Goal: Information Seeking & Learning: Find specific fact

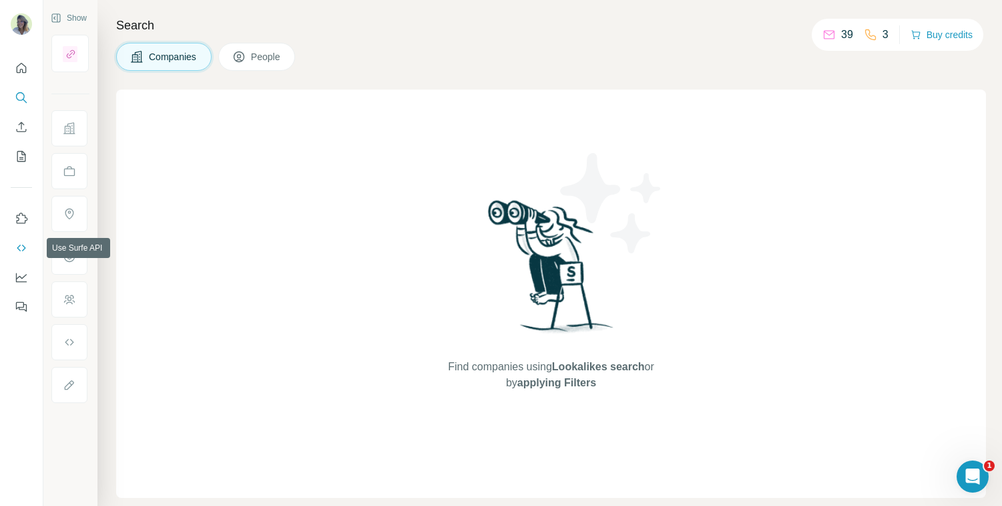
click at [22, 250] on icon "Use Surfe API" at bounding box center [21, 247] width 9 height 7
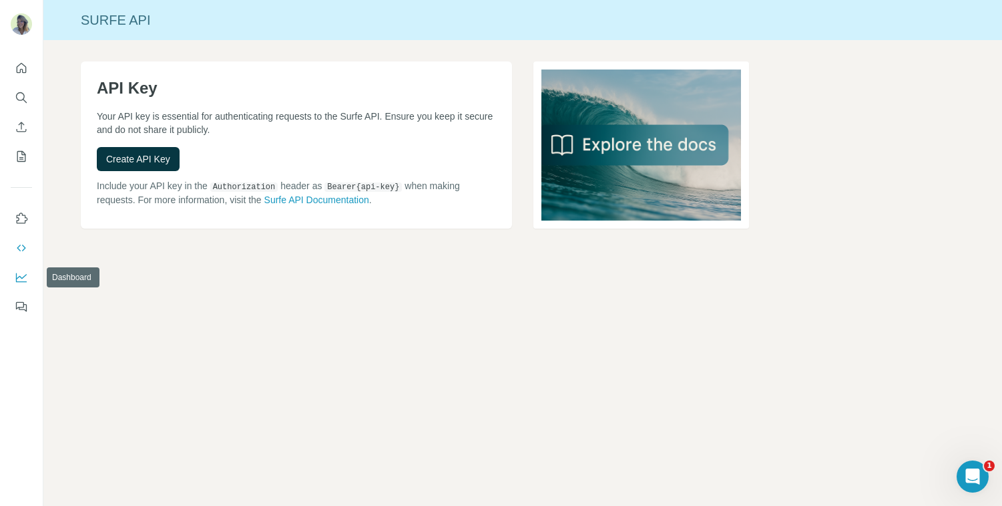
click at [21, 280] on icon "Dashboard" at bounding box center [21, 276] width 13 height 13
click at [13, 62] on button "Quick start" at bounding box center [21, 68] width 21 height 24
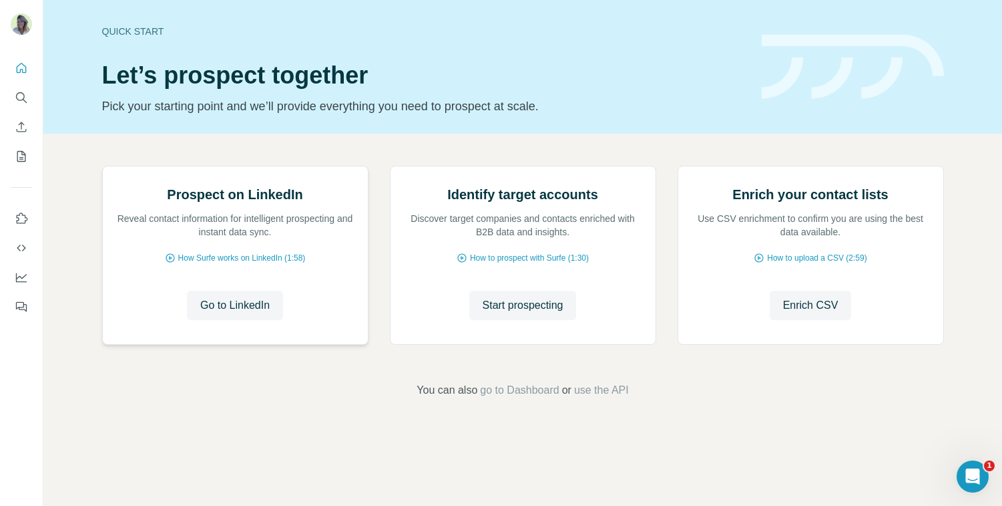
scroll to position [71, 0]
click at [23, 94] on icon "Search" at bounding box center [21, 97] width 13 height 13
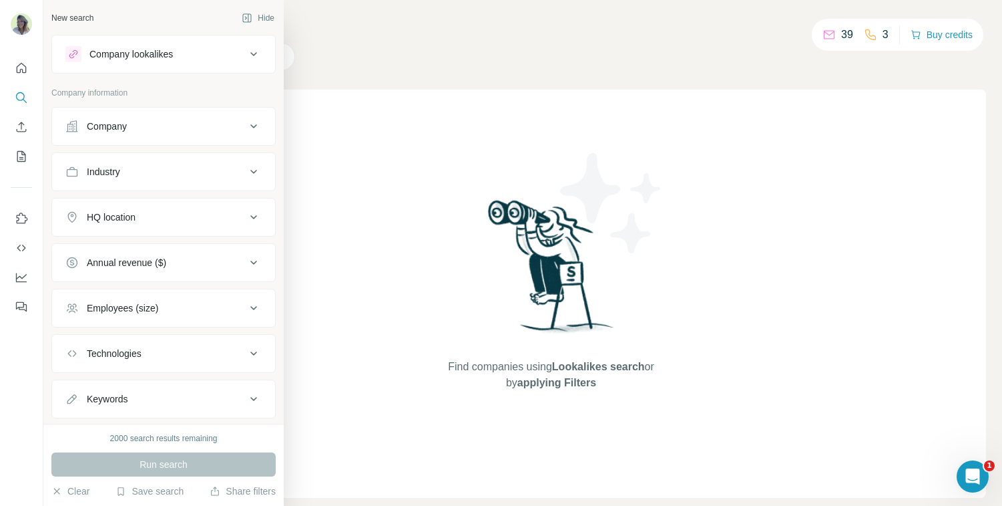
click at [239, 61] on div "Company lookalikes" at bounding box center [155, 54] width 180 height 16
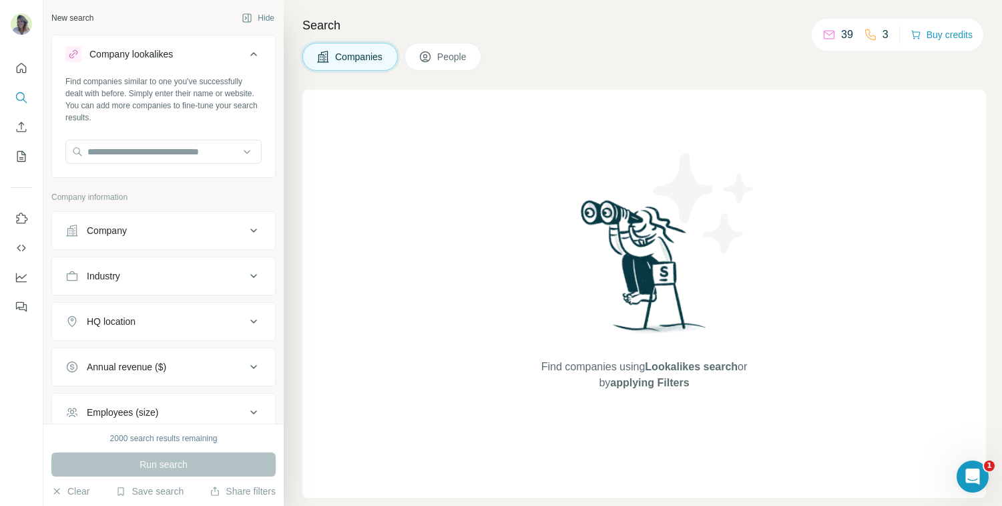
click at [431, 51] on icon at bounding box center [425, 56] width 13 height 13
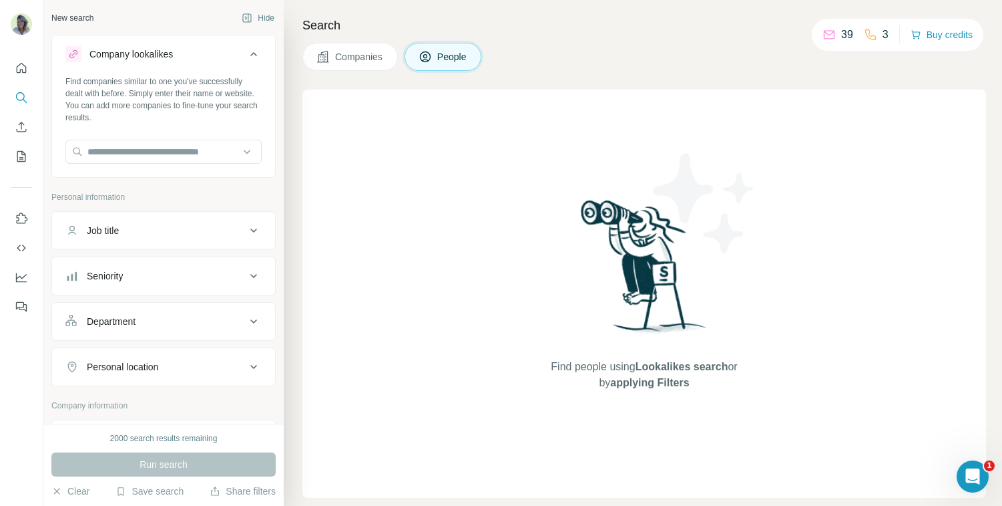
click at [359, 64] on button "Companies" at bounding box center [351, 57] width 96 height 28
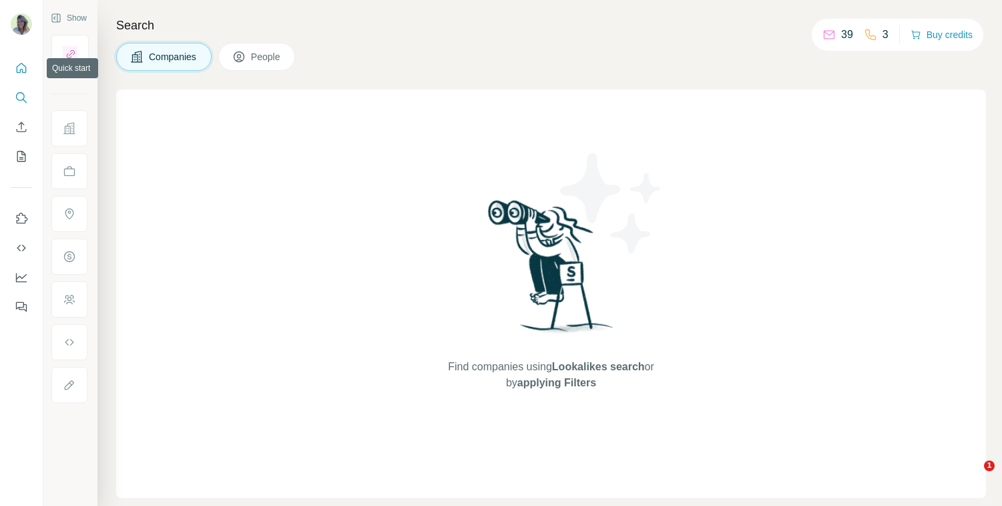
click at [25, 69] on icon "Quick start" at bounding box center [22, 68] width 10 height 10
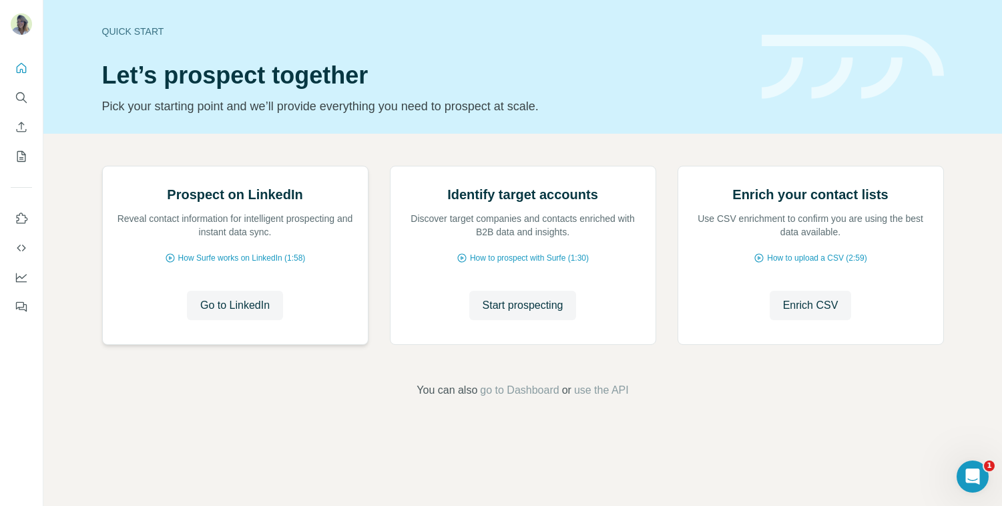
scroll to position [71, 0]
click at [23, 67] on icon "Quick start" at bounding box center [21, 67] width 13 height 13
click at [22, 88] on button "Search" at bounding box center [21, 97] width 21 height 24
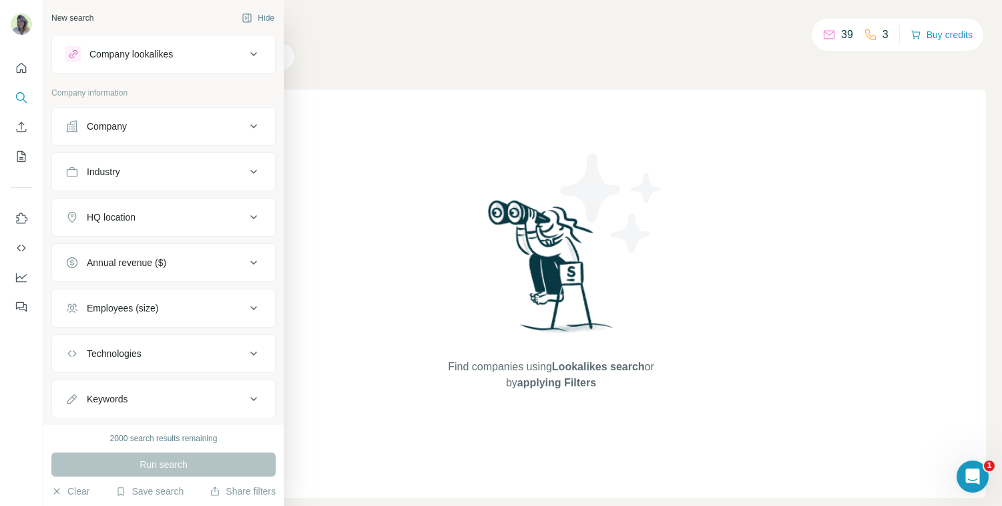
click at [186, 116] on button "Company" at bounding box center [163, 126] width 223 height 32
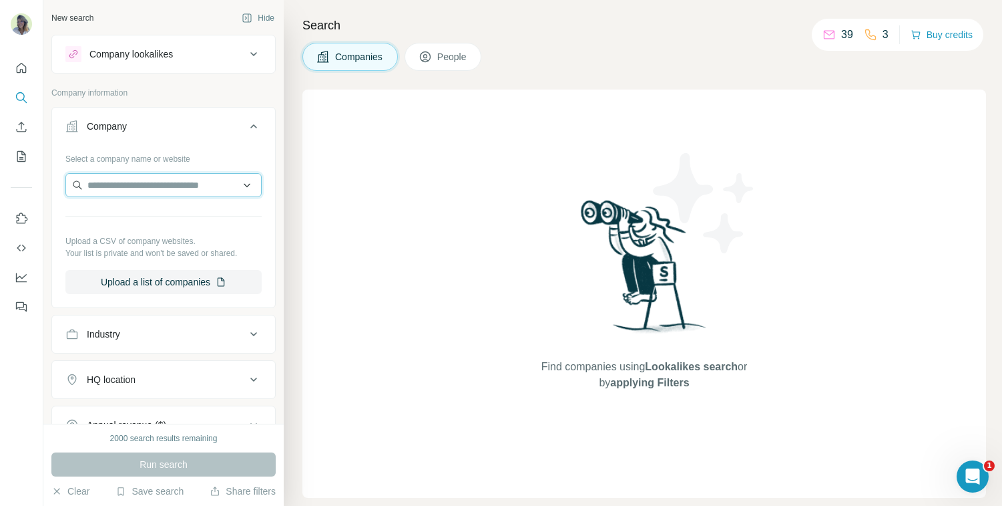
click at [167, 175] on input "text" at bounding box center [163, 185] width 196 height 24
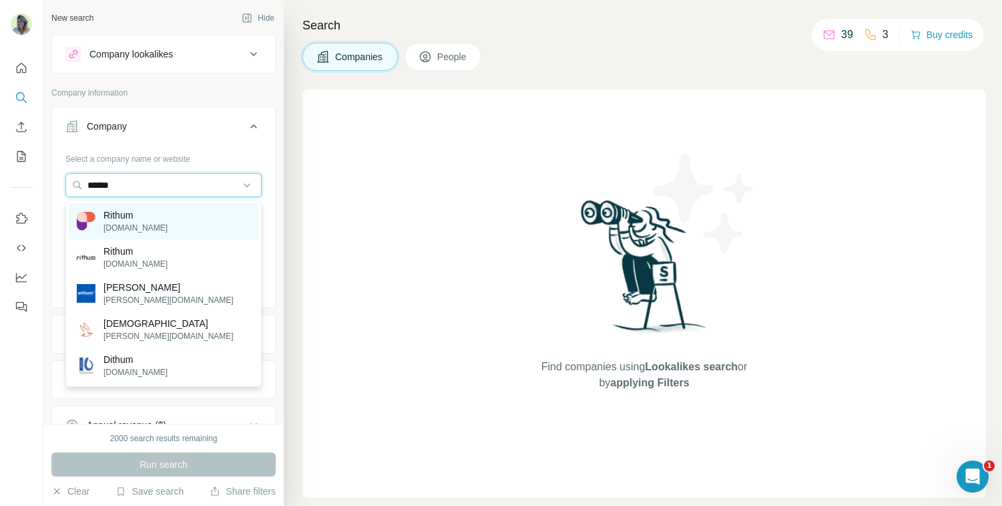
type input "******"
click at [173, 217] on div "Rithum rithum.com" at bounding box center [164, 221] width 190 height 36
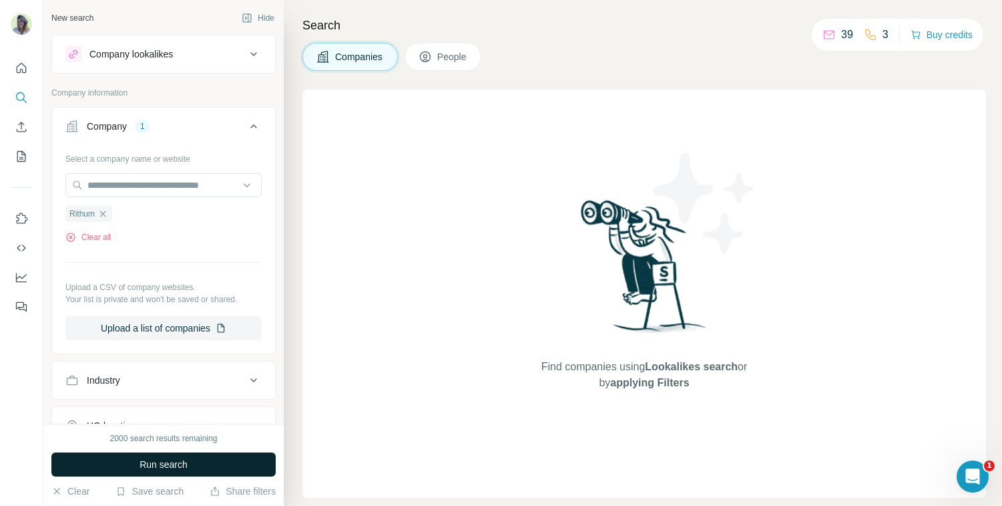
click at [173, 461] on span "Run search" at bounding box center [164, 463] width 48 height 13
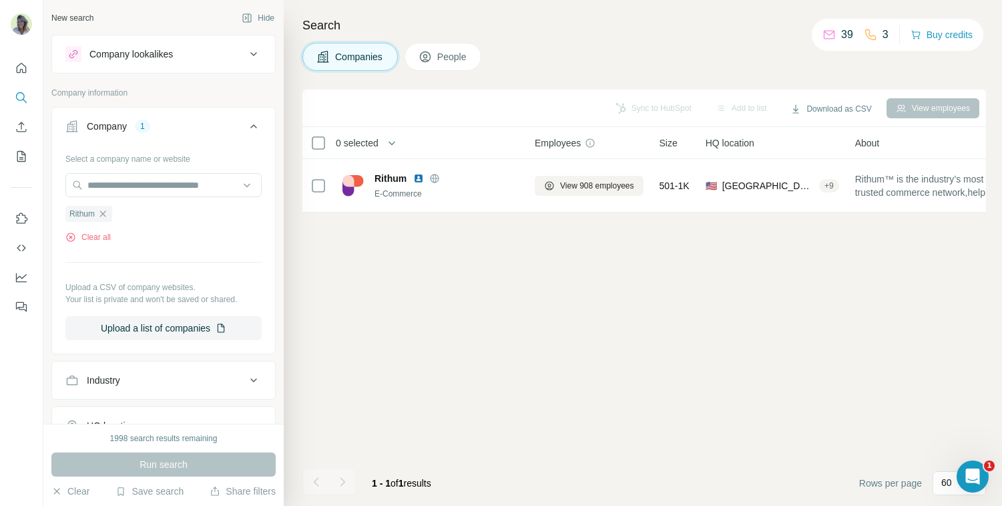
click at [449, 69] on button "People" at bounding box center [443, 57] width 77 height 28
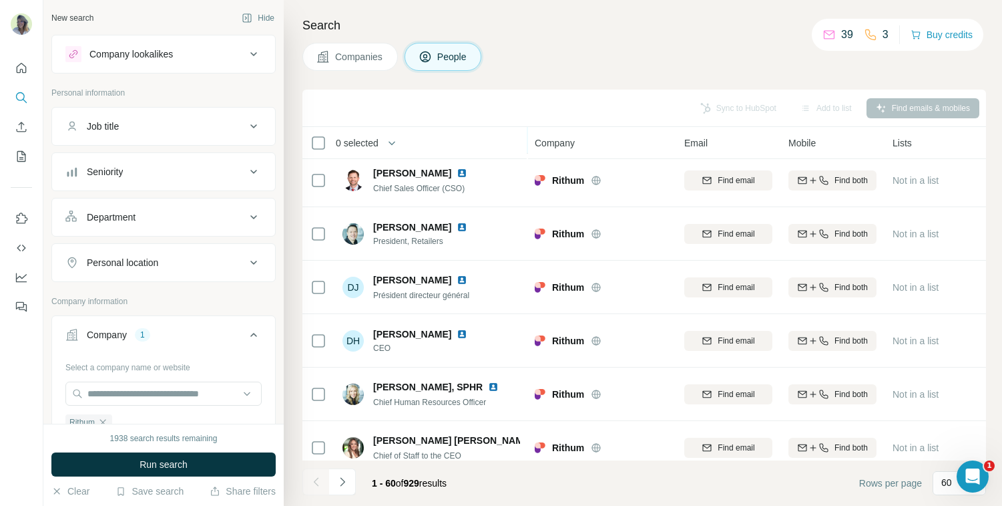
scroll to position [112, 3]
click at [946, 483] on p "60" at bounding box center [947, 482] width 11 height 13
click at [947, 377] on p "60" at bounding box center [949, 380] width 11 height 13
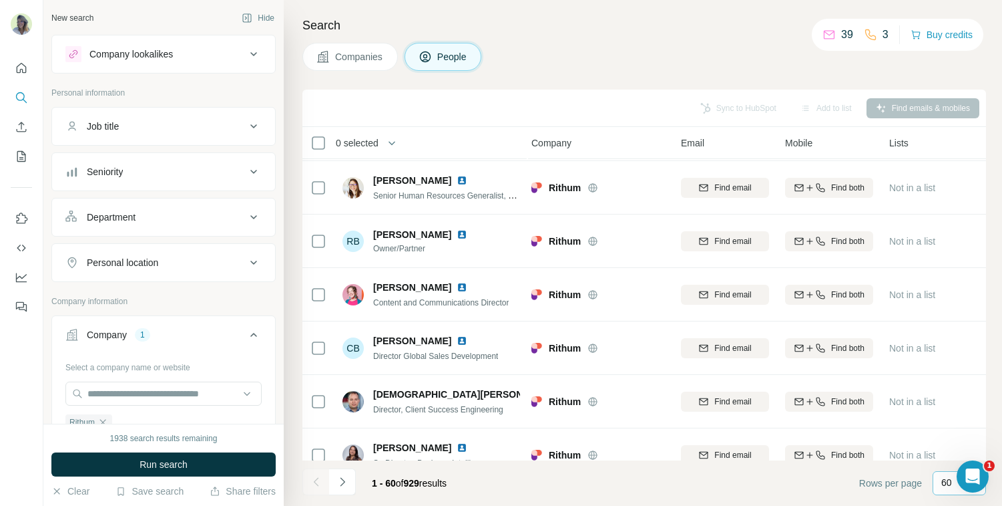
scroll to position [2505, 3]
